Goal: Find specific page/section: Find specific page/section

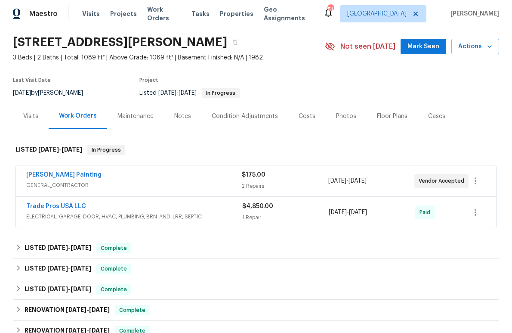
scroll to position [28, 0]
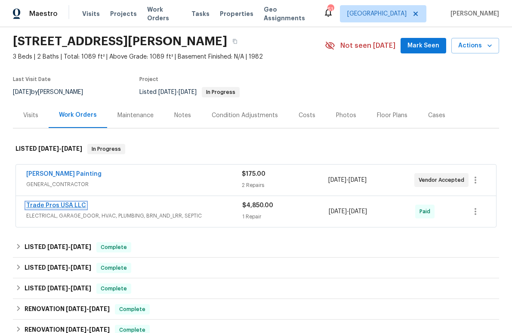
click at [71, 203] on link "Trade Pros USA LLC" at bounding box center [56, 205] width 60 height 6
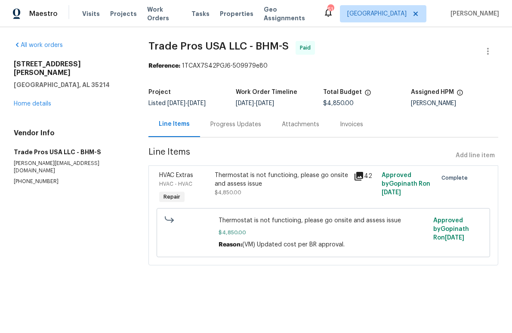
click at [295, 122] on div "Attachments" at bounding box center [300, 124] width 37 height 9
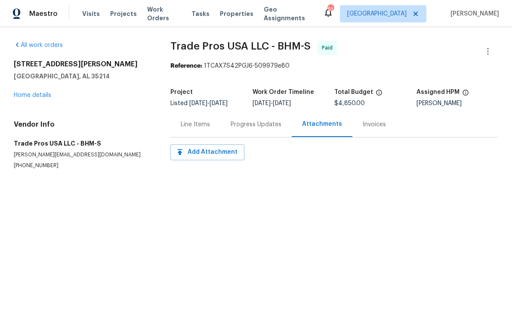
click at [364, 124] on div "Invoices" at bounding box center [374, 124] width 23 height 9
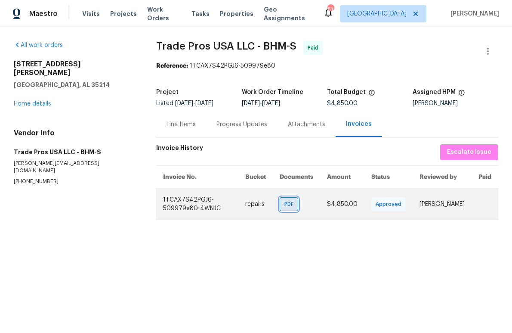
click at [292, 206] on span "PDF" at bounding box center [290, 204] width 12 height 9
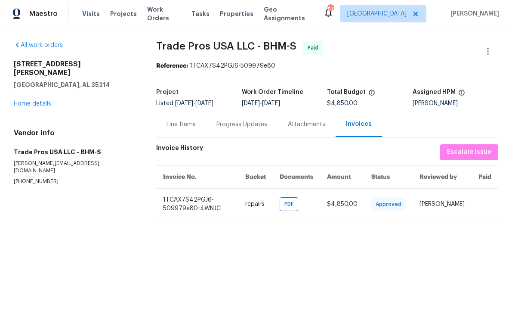
click at [304, 124] on div "Attachments" at bounding box center [306, 124] width 37 height 9
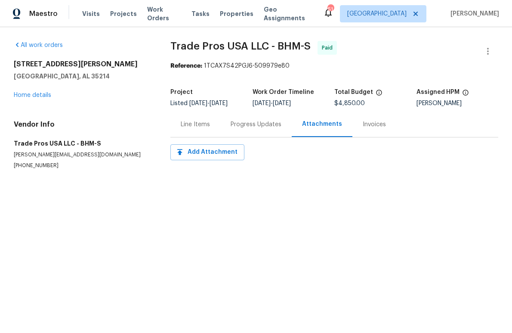
click at [205, 126] on div "Line Items" at bounding box center [195, 124] width 29 height 9
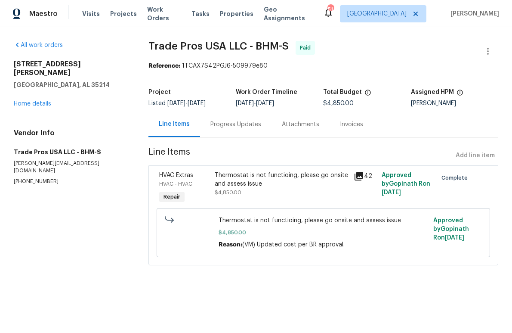
click at [358, 174] on icon at bounding box center [359, 176] width 9 height 9
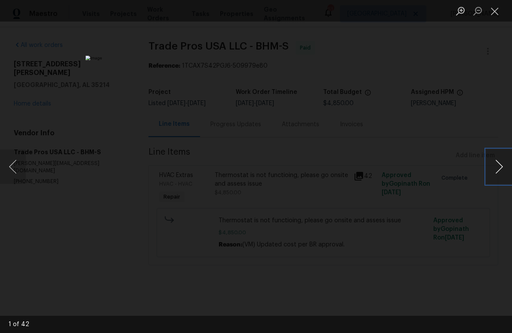
click at [499, 170] on button "Next image" at bounding box center [499, 166] width 26 height 34
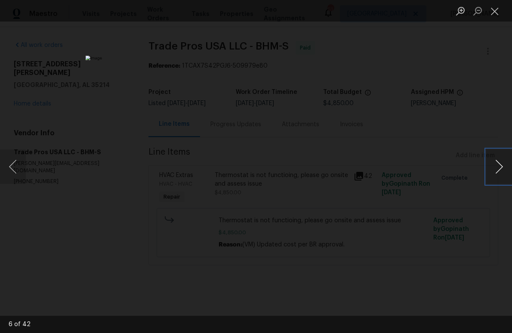
click at [499, 170] on button "Next image" at bounding box center [499, 166] width 26 height 34
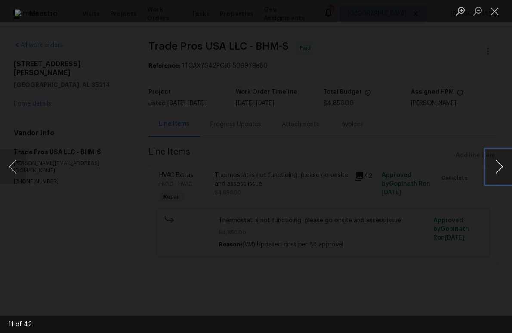
click at [499, 170] on button "Next image" at bounding box center [499, 166] width 26 height 34
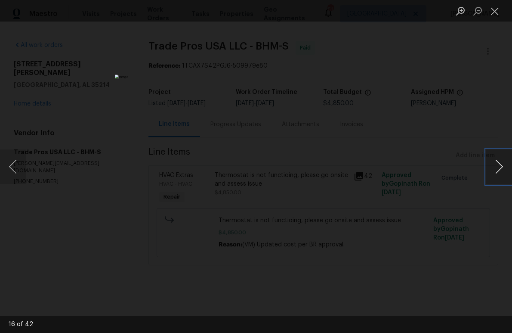
click at [499, 170] on button "Next image" at bounding box center [499, 166] width 26 height 34
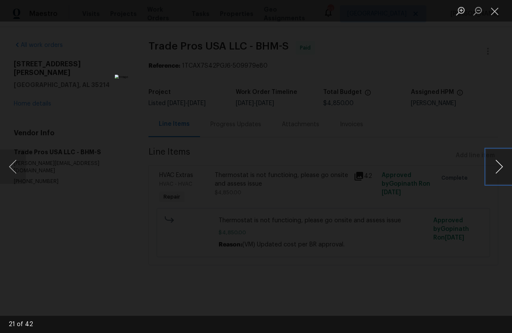
click at [499, 170] on button "Next image" at bounding box center [499, 166] width 26 height 34
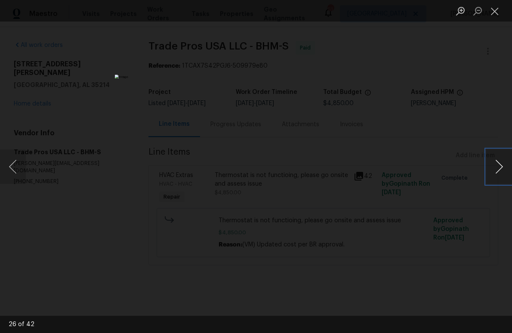
click at [499, 170] on button "Next image" at bounding box center [499, 166] width 26 height 34
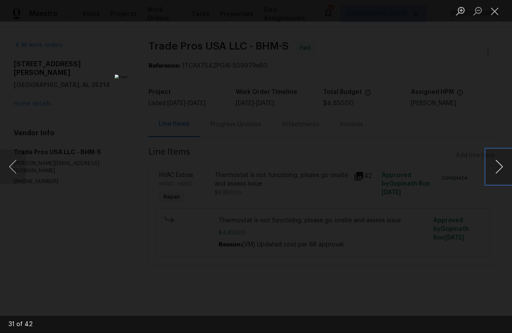
click at [499, 170] on button "Next image" at bounding box center [499, 166] width 26 height 34
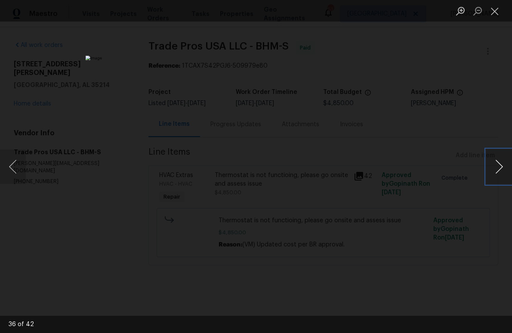
click at [499, 170] on button "Next image" at bounding box center [499, 166] width 26 height 34
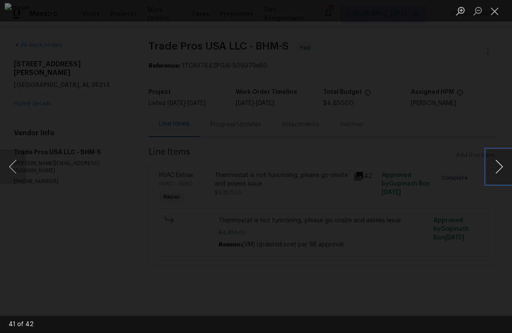
click at [499, 170] on button "Next image" at bounding box center [499, 166] width 26 height 34
click at [487, 125] on div "Lightbox" at bounding box center [256, 166] width 512 height 333
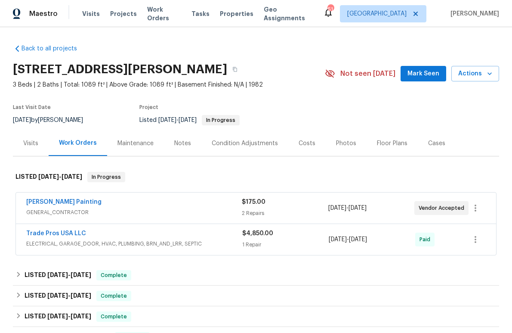
click at [248, 142] on div "Condition Adjustments" at bounding box center [245, 143] width 66 height 9
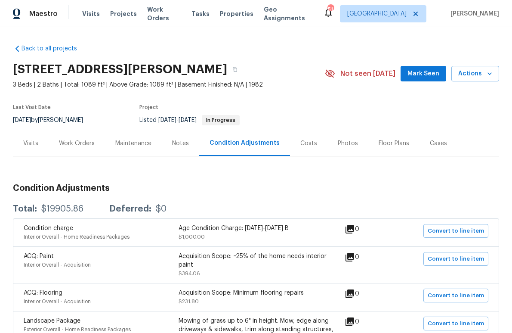
click at [32, 144] on div "Visits" at bounding box center [30, 143] width 15 height 9
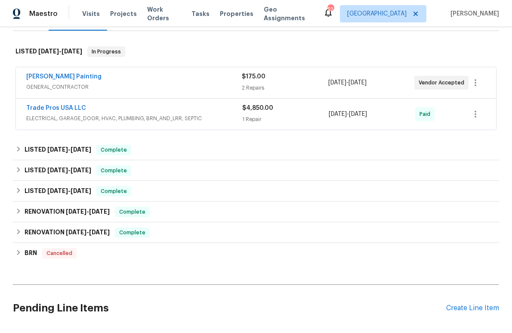
scroll to position [125, 0]
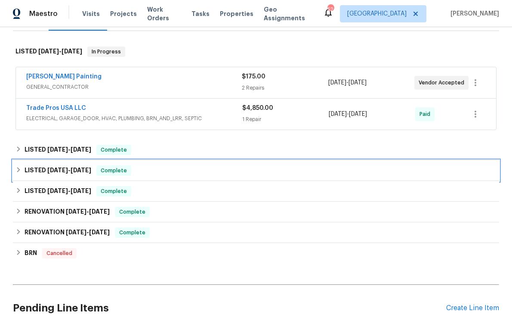
click at [19, 169] on icon at bounding box center [18, 170] width 6 height 6
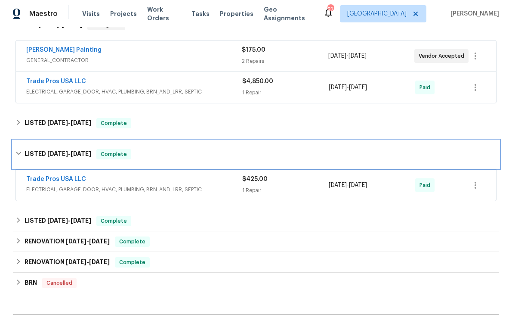
scroll to position [155, 0]
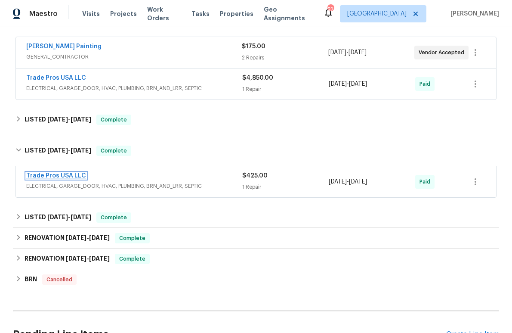
click at [54, 175] on link "Trade Pros USA LLC" at bounding box center [56, 176] width 60 height 6
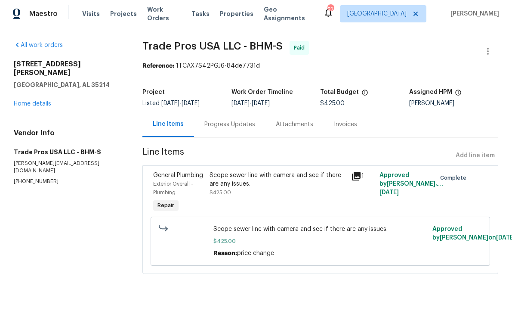
click at [358, 173] on icon at bounding box center [356, 176] width 9 height 9
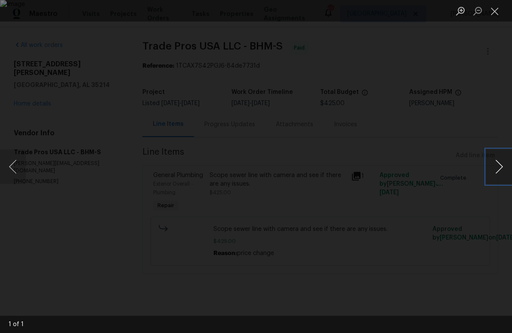
click at [497, 168] on button "Next image" at bounding box center [499, 166] width 26 height 34
click at [501, 168] on button "Next image" at bounding box center [499, 166] width 26 height 34
click at [466, 149] on div "Lightbox" at bounding box center [256, 166] width 512 height 333
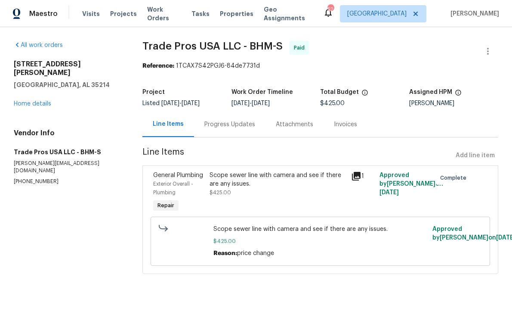
click at [338, 124] on div "Invoices" at bounding box center [345, 124] width 23 height 9
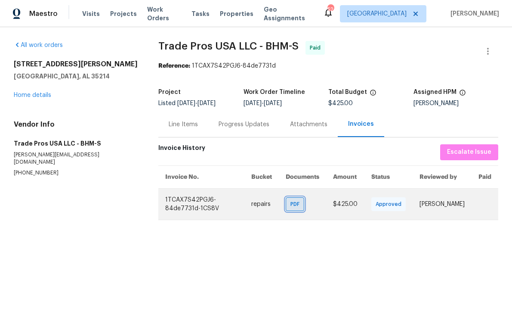
click at [291, 204] on div "PDF" at bounding box center [295, 204] width 19 height 14
click at [294, 203] on span "PDF" at bounding box center [296, 204] width 12 height 9
